Goal: Task Accomplishment & Management: Manage account settings

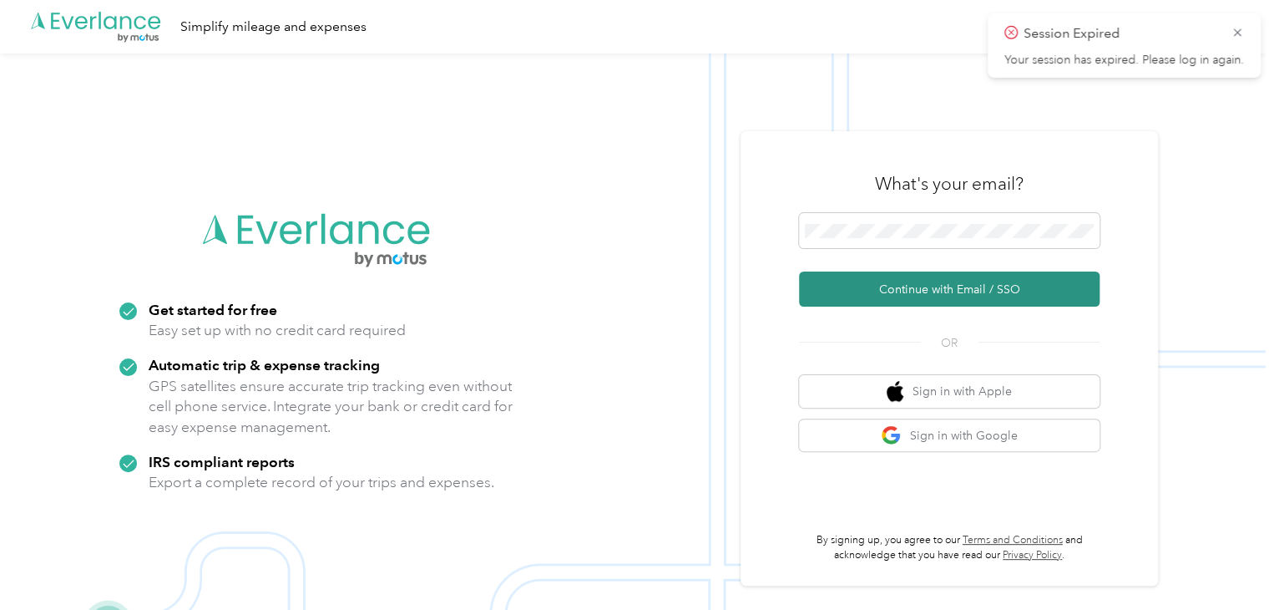
click at [953, 287] on button "Continue with Email / SSO" at bounding box center [949, 288] width 301 height 35
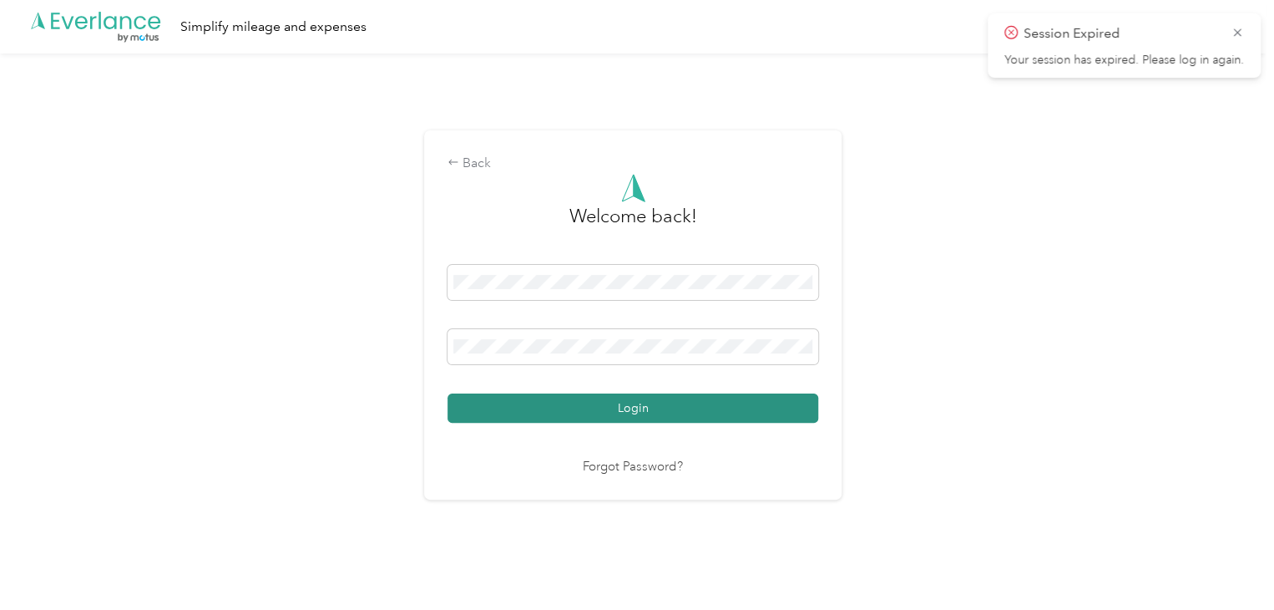
click at [643, 400] on button "Login" at bounding box center [633, 407] width 371 height 29
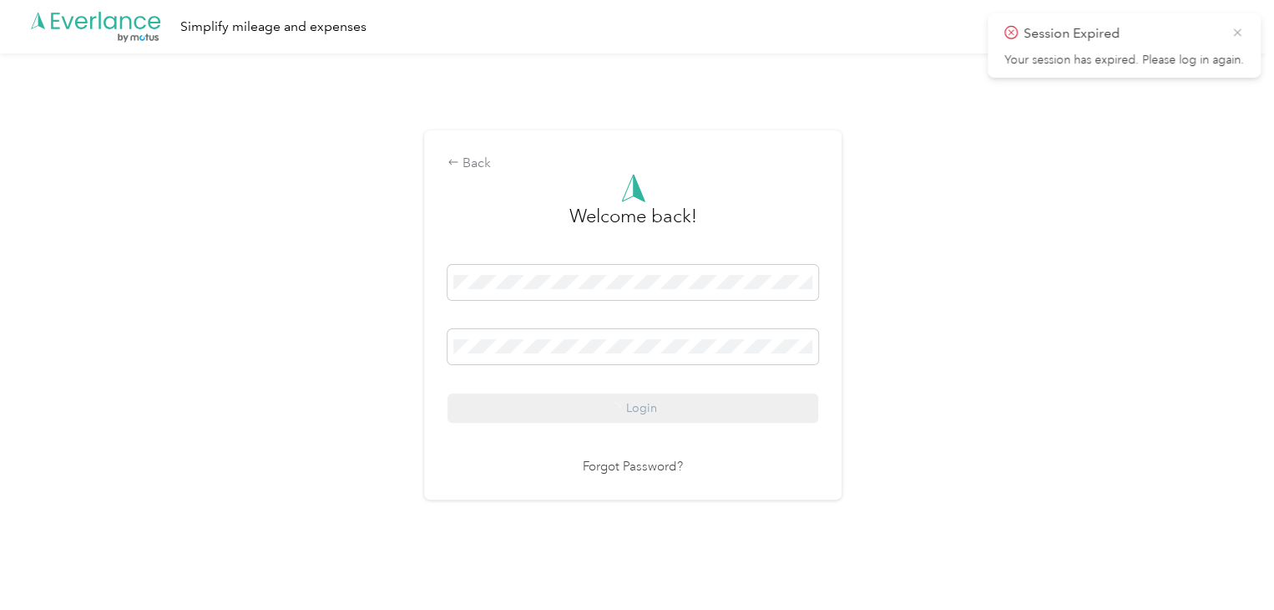
click at [1238, 33] on icon at bounding box center [1237, 32] width 8 height 8
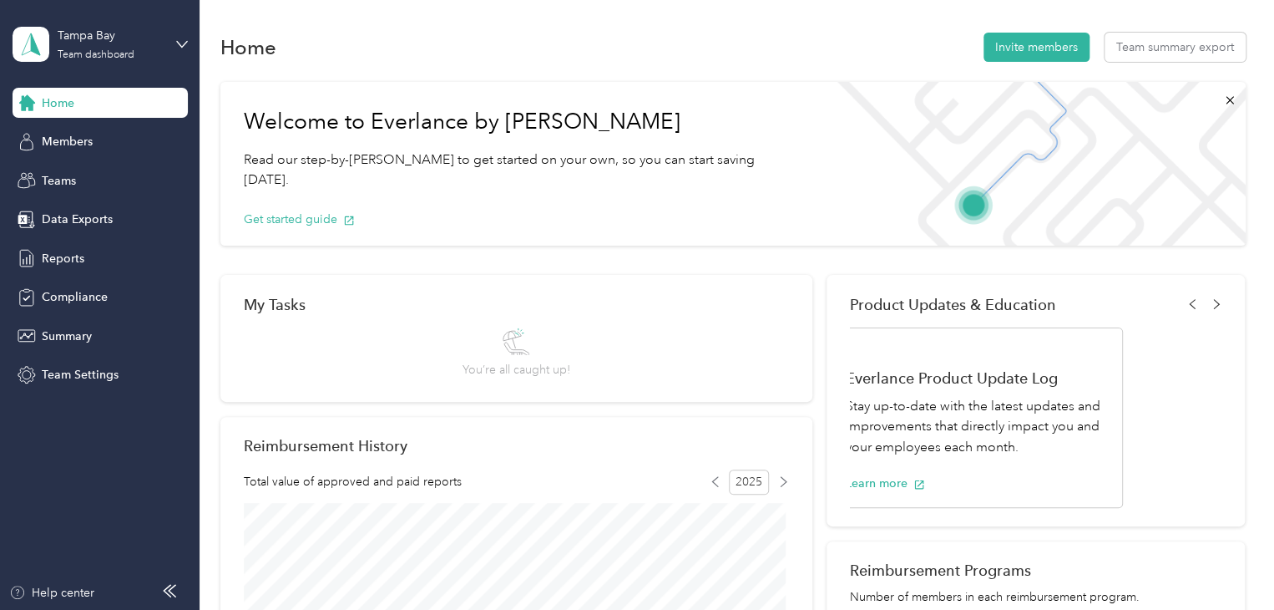
click at [92, 27] on div "Tampa Bay Team dashboard" at bounding box center [88, 44] width 150 height 35
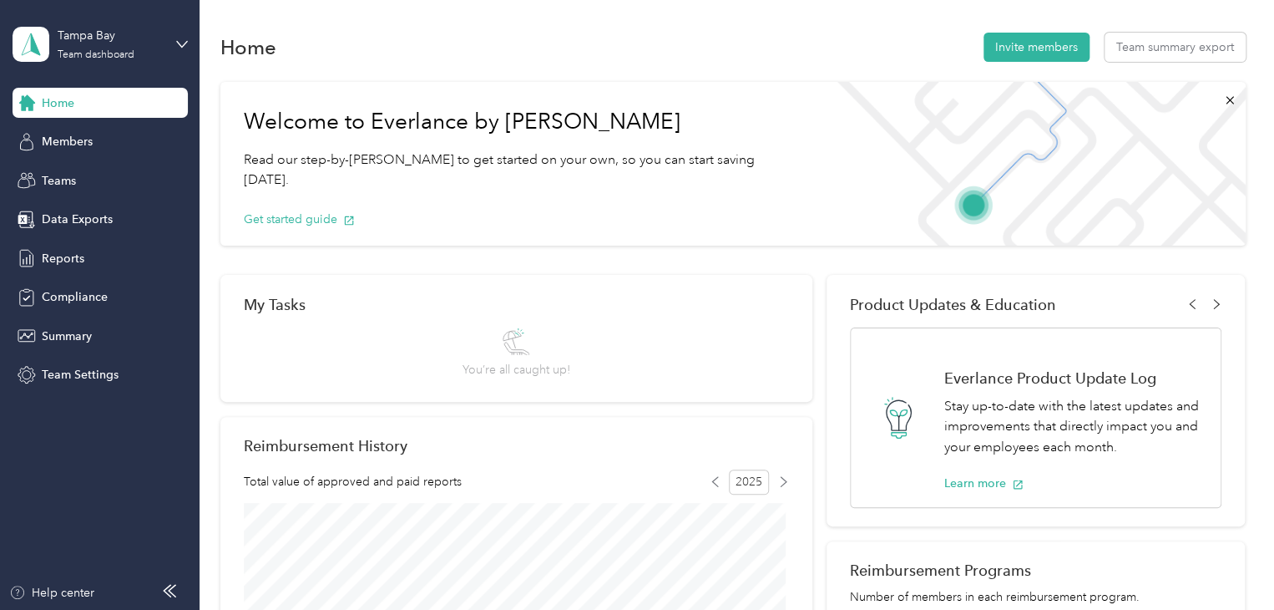
click at [70, 172] on div "Personal dashboard" at bounding box center [79, 175] width 105 height 18
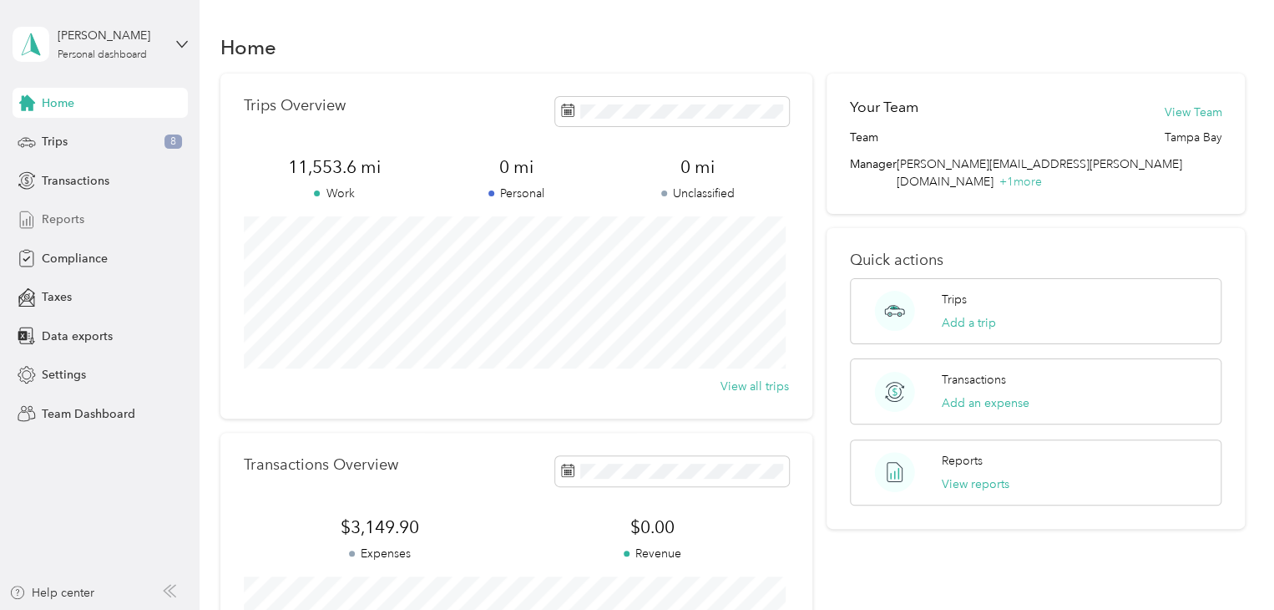
click at [87, 222] on div "Reports" at bounding box center [100, 220] width 175 height 30
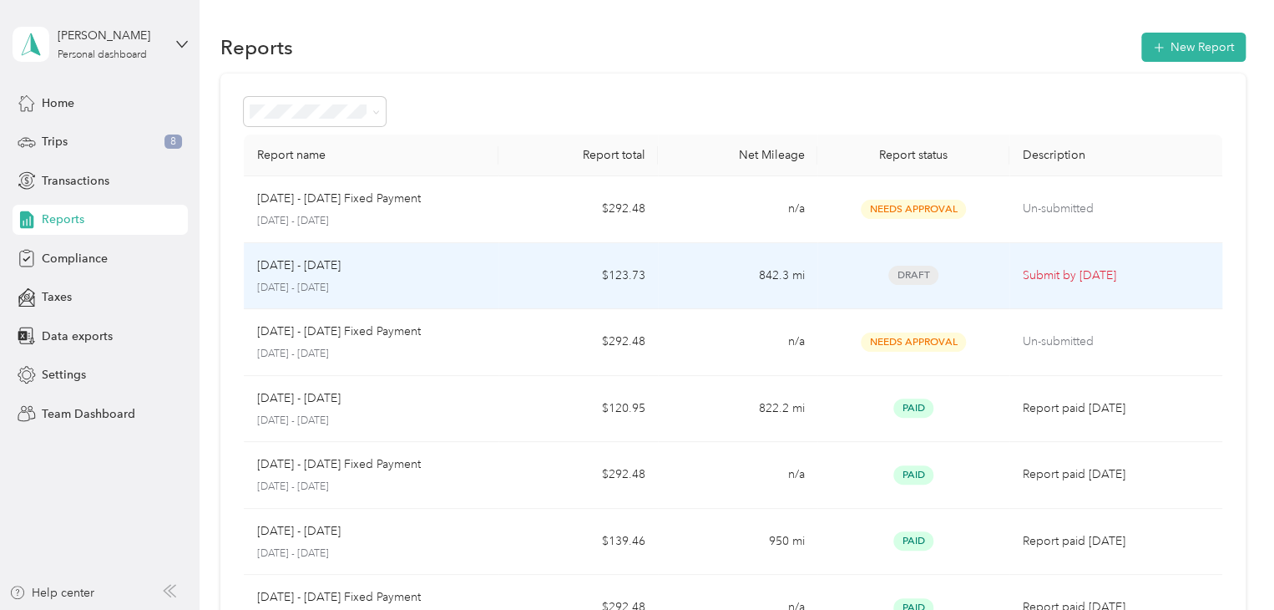
click at [363, 281] on p "[DATE] - [DATE]" at bounding box center [371, 288] width 229 height 15
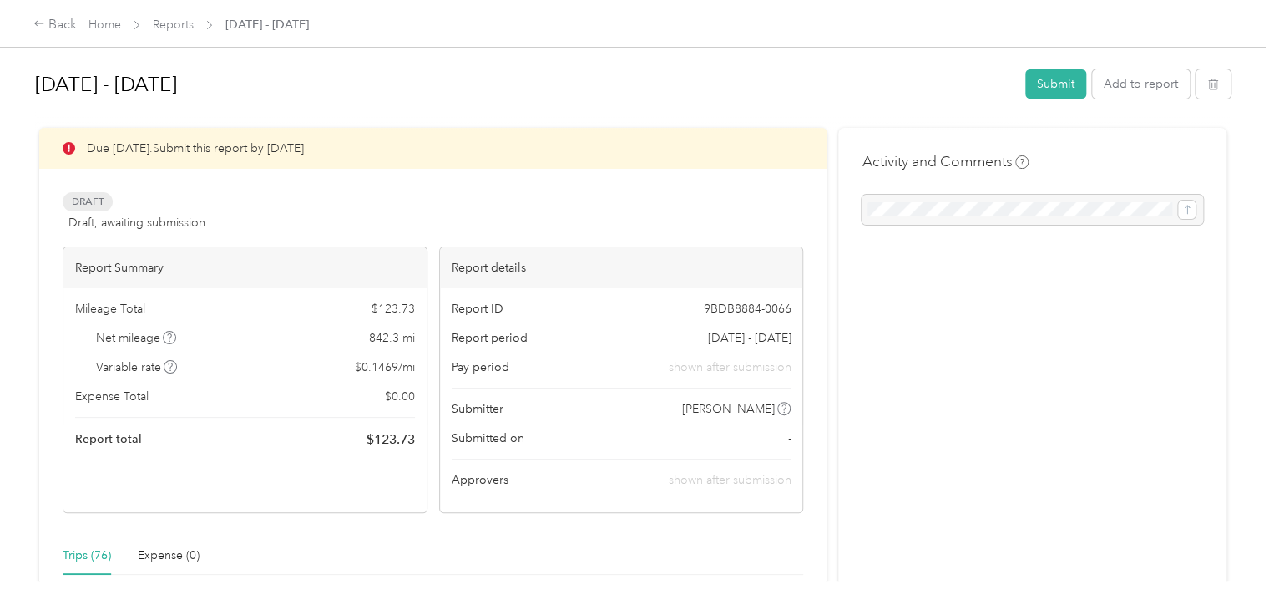
scroll to position [84, 0]
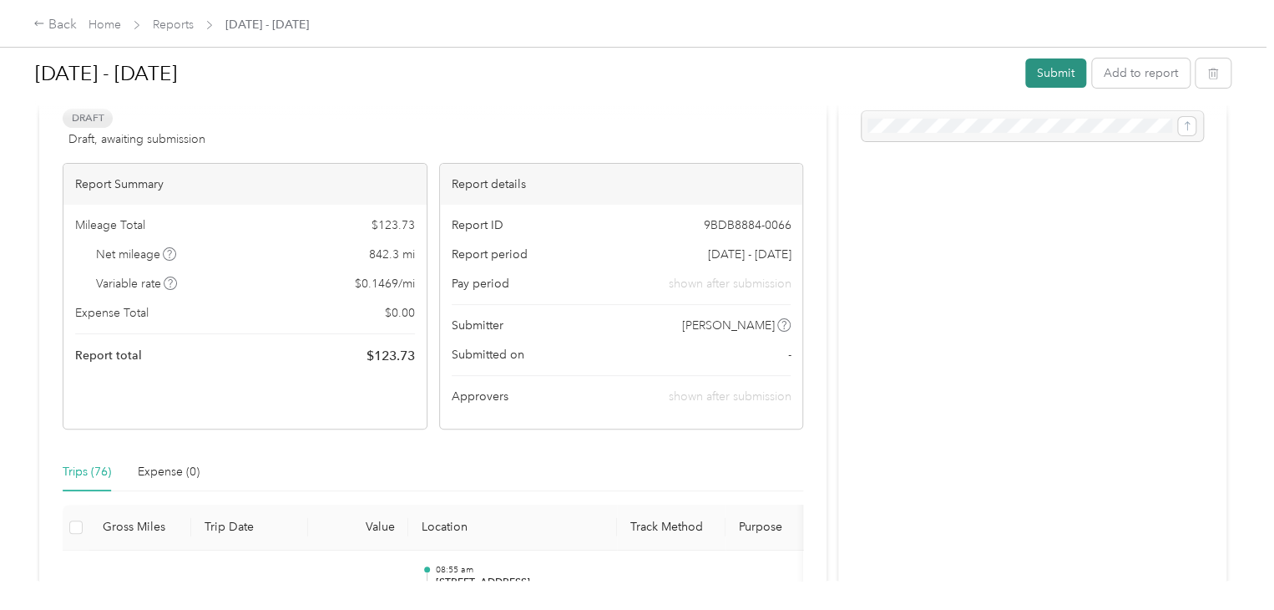
click at [1039, 78] on button "Submit" at bounding box center [1055, 72] width 61 height 29
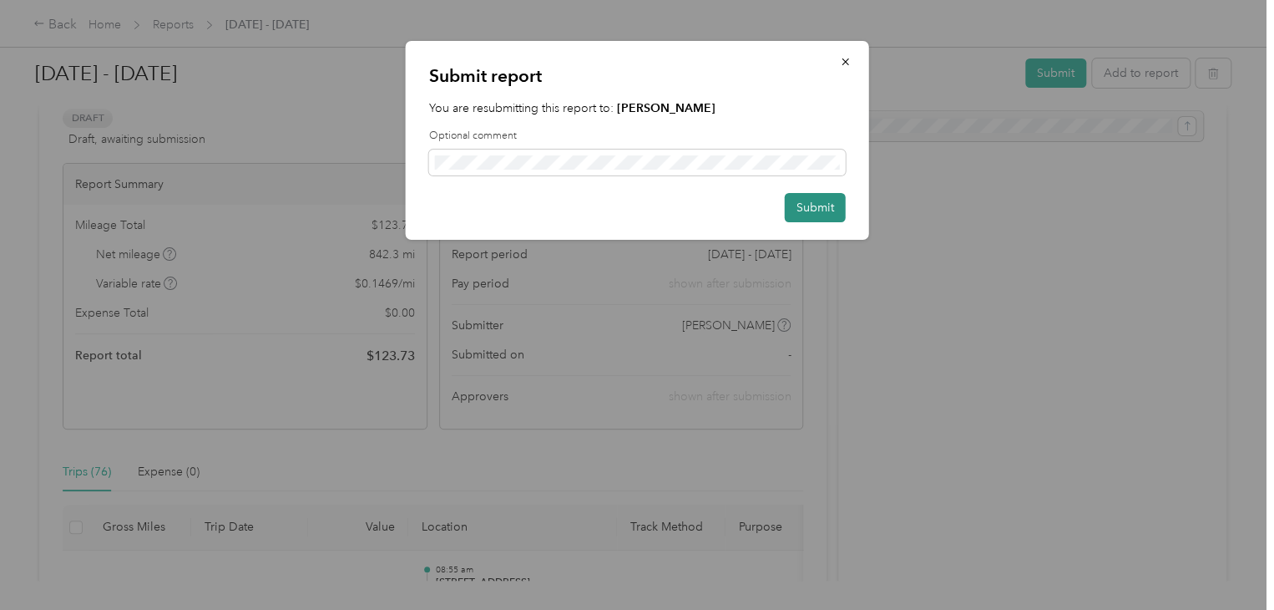
click at [810, 208] on button "Submit" at bounding box center [815, 207] width 61 height 29
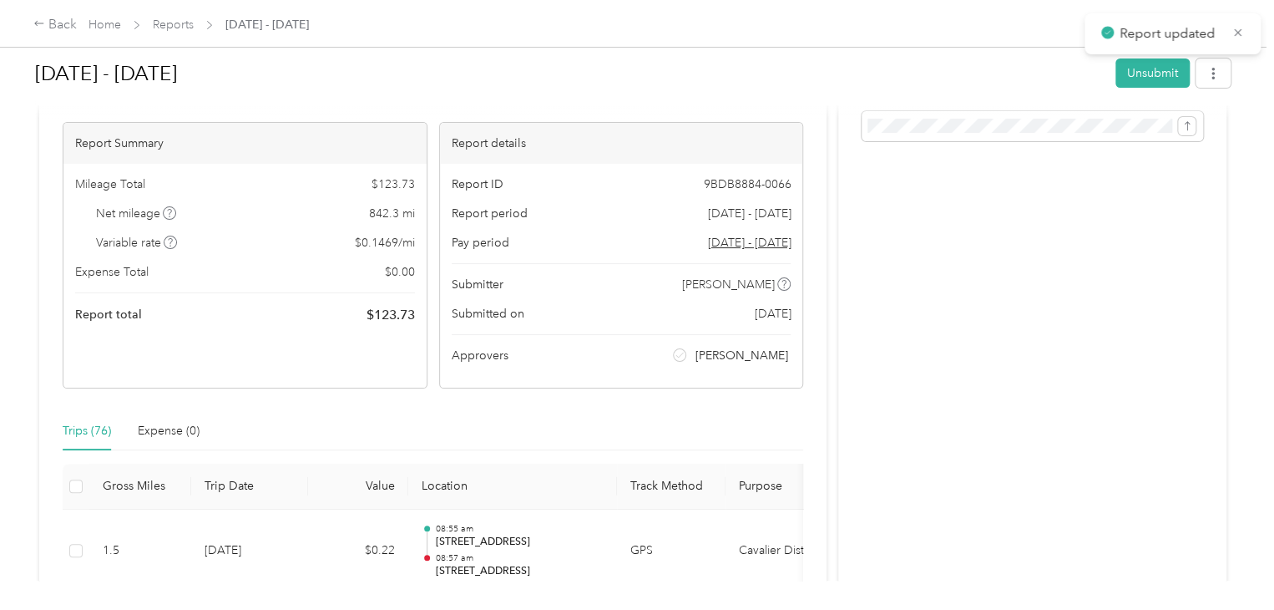
scroll to position [107, 0]
